Goal: Book appointment/travel/reservation

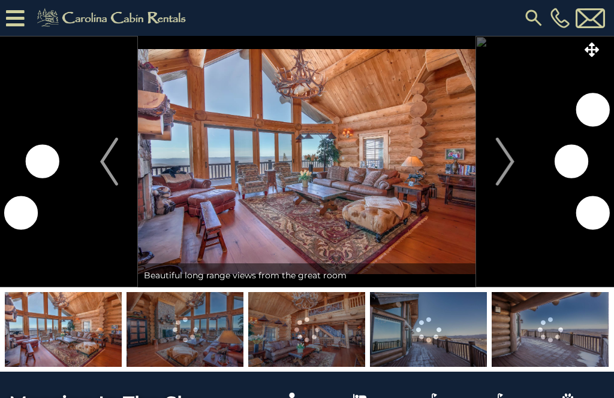
click at [521, 160] on button "Next" at bounding box center [505, 162] width 58 height 252
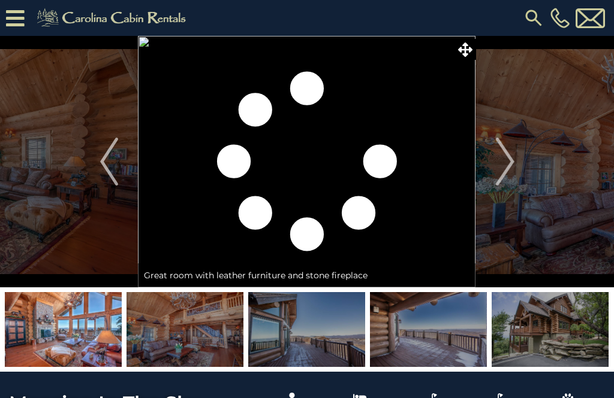
click at [524, 174] on button "Next" at bounding box center [505, 162] width 58 height 252
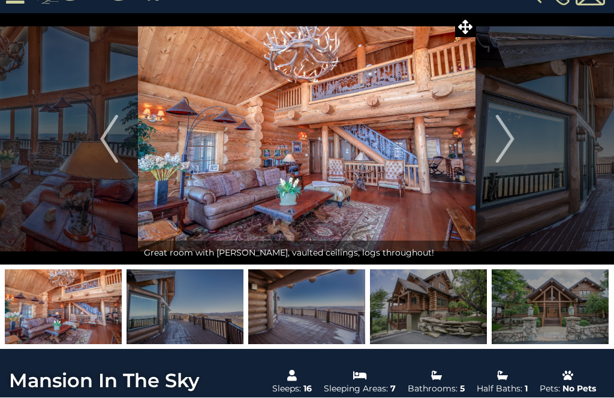
scroll to position [22, 0]
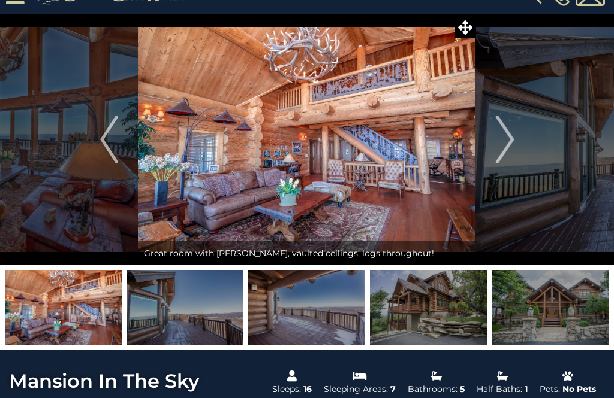
click at [511, 138] on img "Next" at bounding box center [505, 140] width 18 height 48
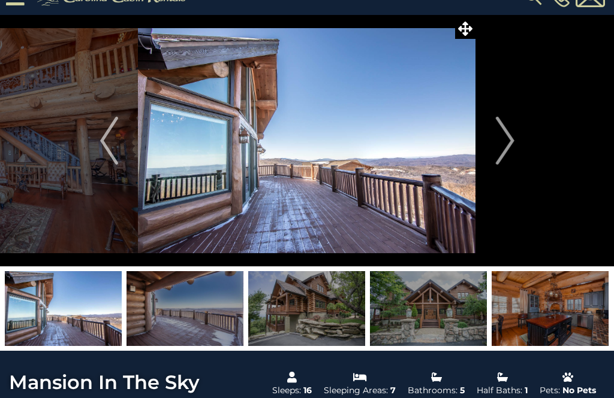
scroll to position [20, 0]
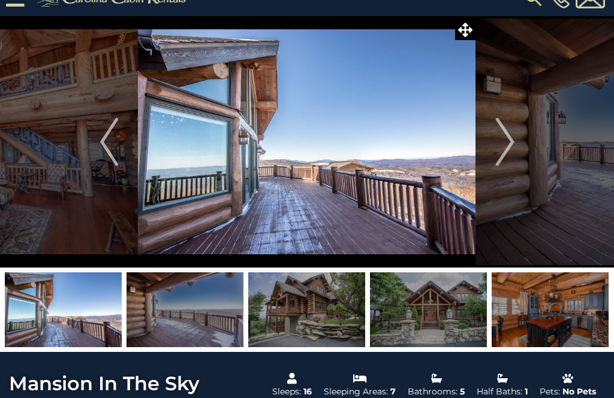
click at [514, 148] on button "Next" at bounding box center [505, 142] width 58 height 252
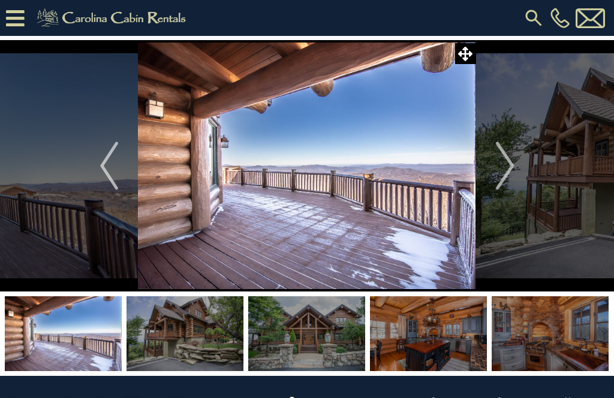
scroll to position [302, 0]
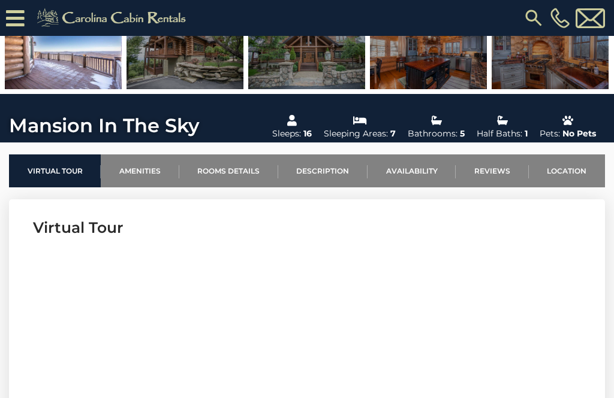
click at [579, 171] on link "Location" at bounding box center [567, 171] width 76 height 33
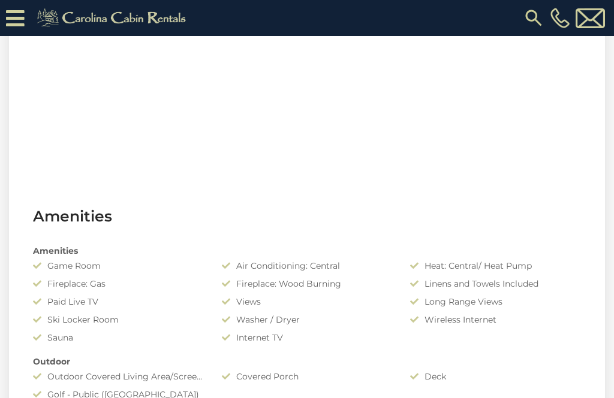
scroll to position [3845, 0]
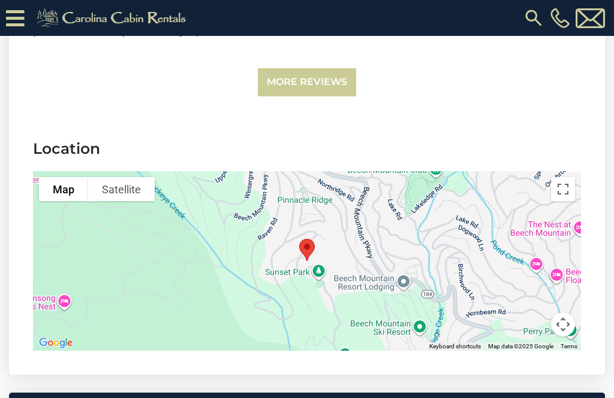
click at [572, 177] on button "Toggle fullscreen view" at bounding box center [563, 189] width 24 height 24
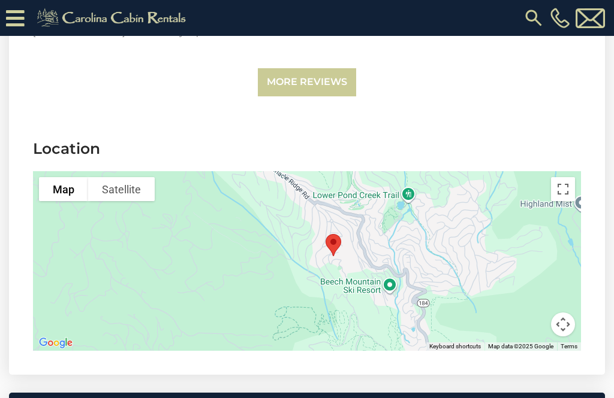
click at [554, 177] on button "Toggle fullscreen view" at bounding box center [563, 189] width 24 height 24
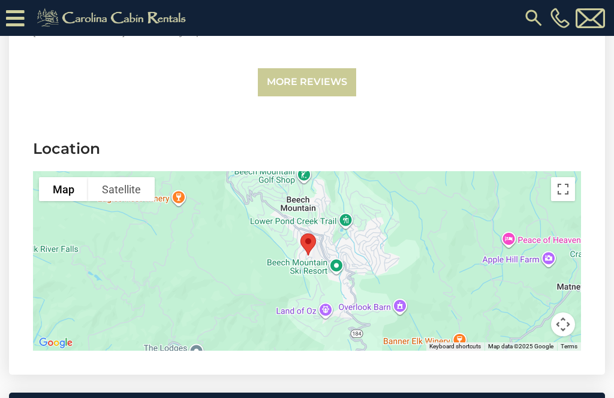
click at [556, 177] on button "Toggle fullscreen view" at bounding box center [563, 189] width 24 height 24
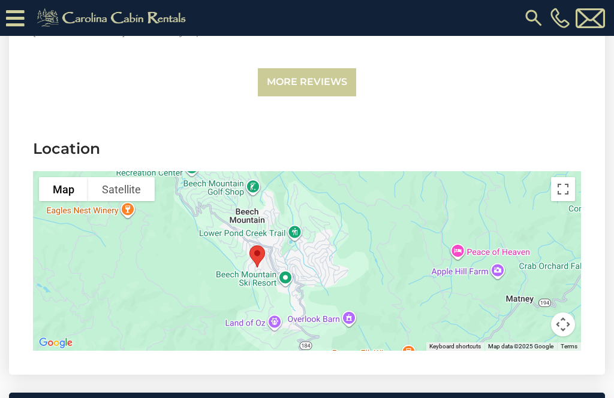
click at [562, 177] on button "Toggle fullscreen view" at bounding box center [563, 189] width 24 height 24
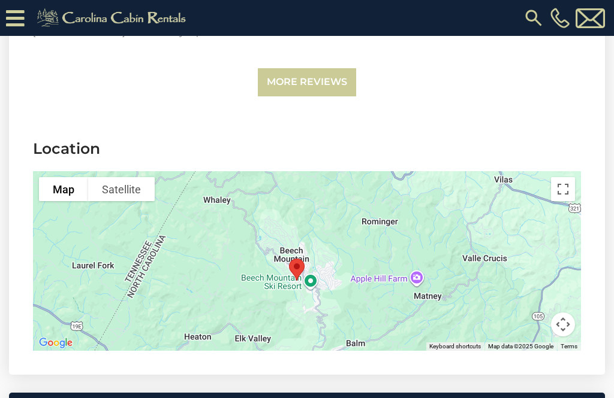
click at [560, 177] on button "Toggle fullscreen view" at bounding box center [563, 189] width 24 height 24
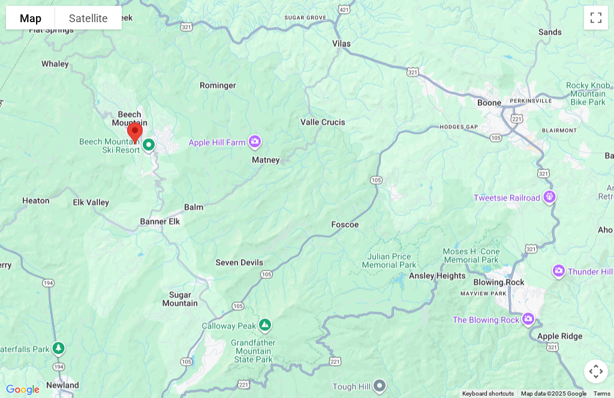
scroll to position [3036, 0]
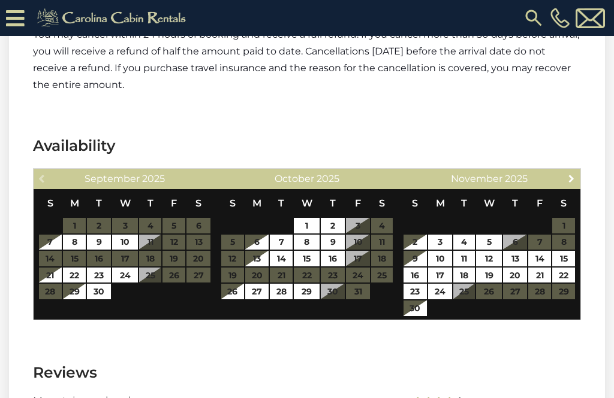
click at [576, 174] on span "Next" at bounding box center [571, 179] width 10 height 10
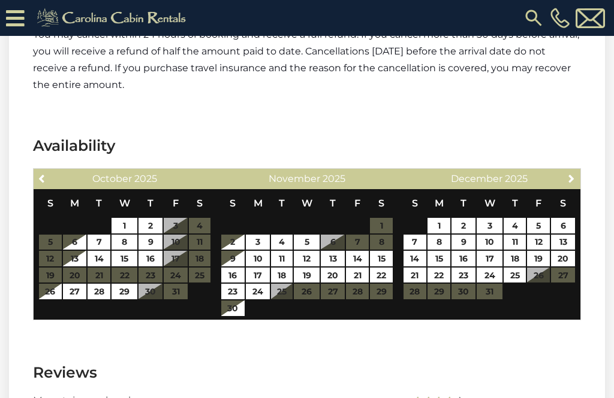
click at [576, 174] on span "Next" at bounding box center [571, 179] width 10 height 10
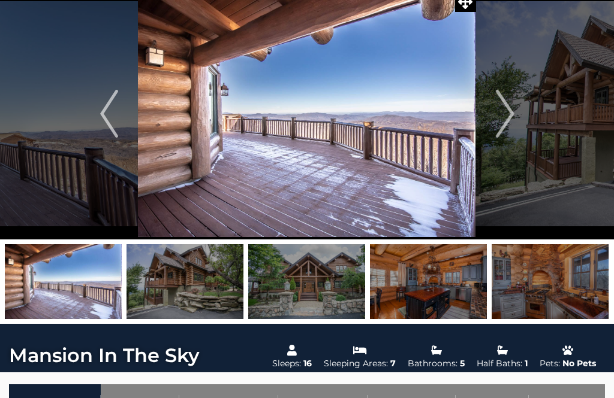
scroll to position [48, 0]
click at [505, 124] on img "Next" at bounding box center [505, 114] width 18 height 48
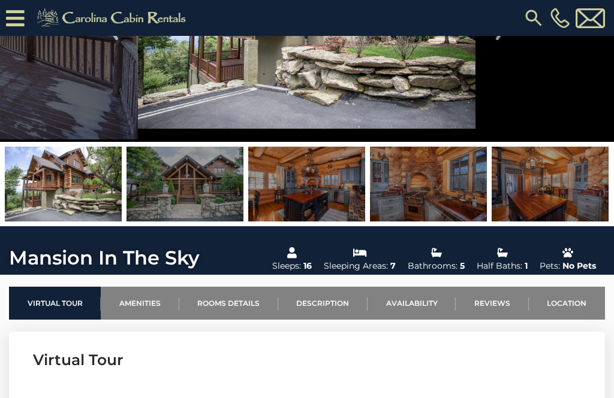
scroll to position [0, 0]
